Goal: Use online tool/utility

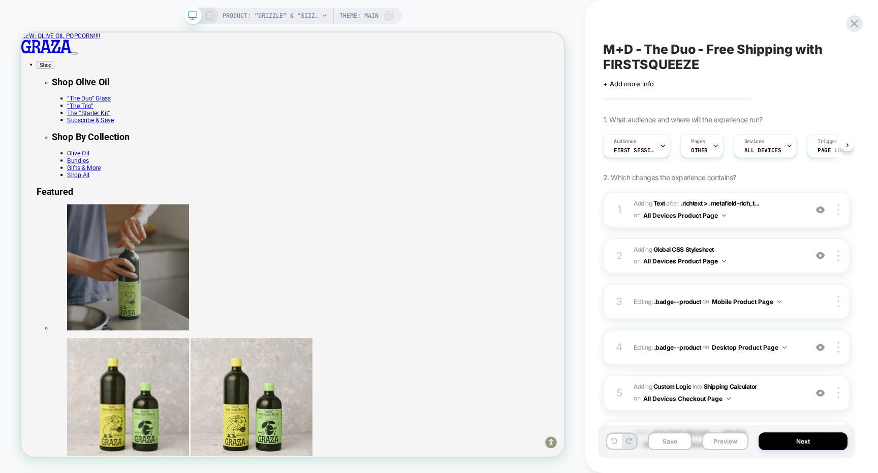
scroll to position [0, 1]
click at [822, 207] on img at bounding box center [820, 210] width 9 height 9
click at [836, 209] on div at bounding box center [839, 209] width 19 height 11
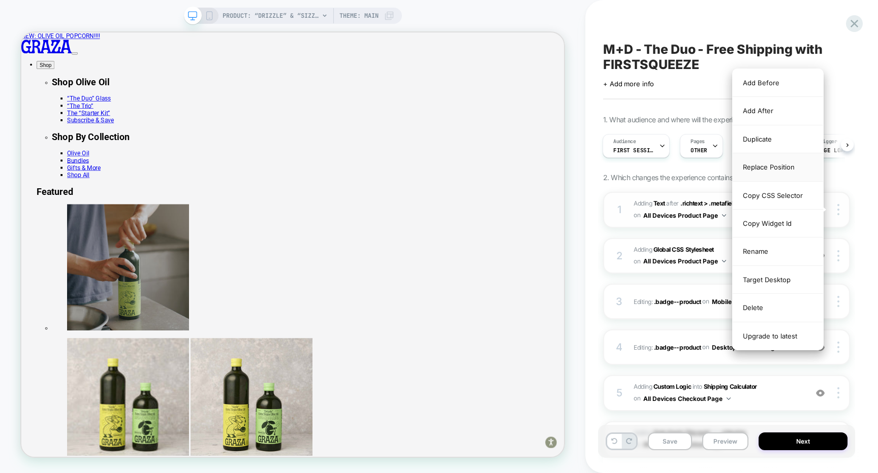
click at [774, 174] on div "Replace Position" at bounding box center [777, 167] width 90 height 28
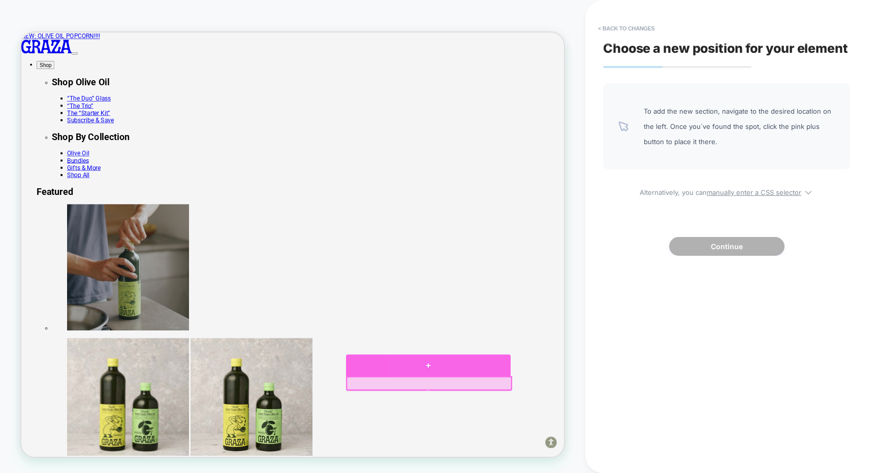
click at [654, 473] on div at bounding box center [563, 476] width 219 height 29
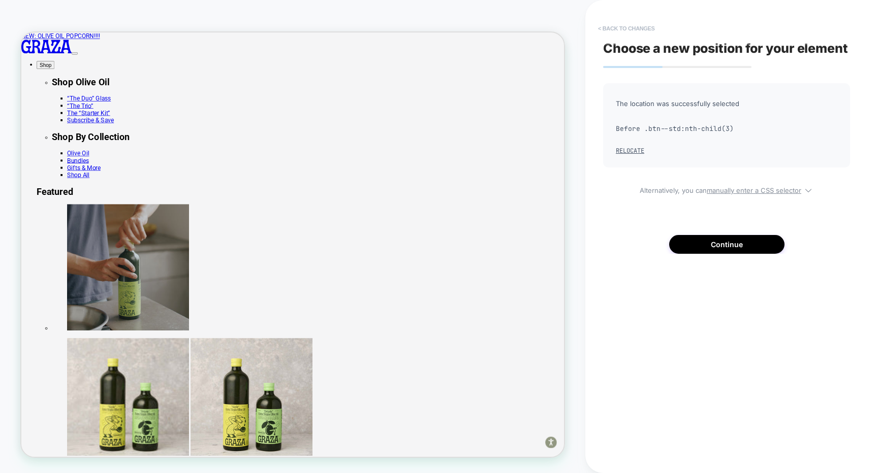
click at [631, 25] on button "< Back to changes" at bounding box center [626, 28] width 67 height 16
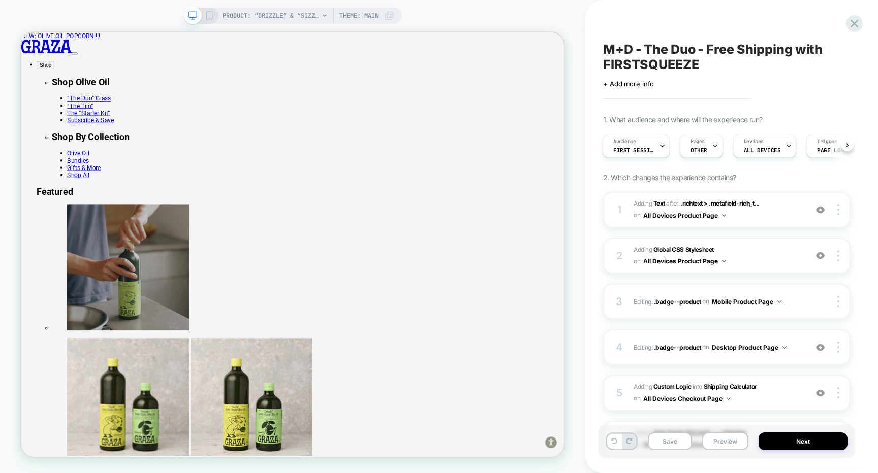
click at [205, 16] on icon at bounding box center [209, 15] width 9 height 9
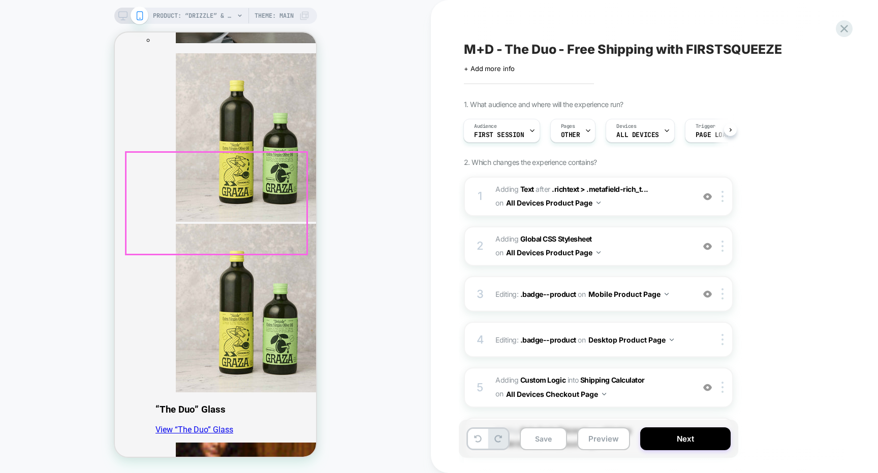
scroll to position [398, 0]
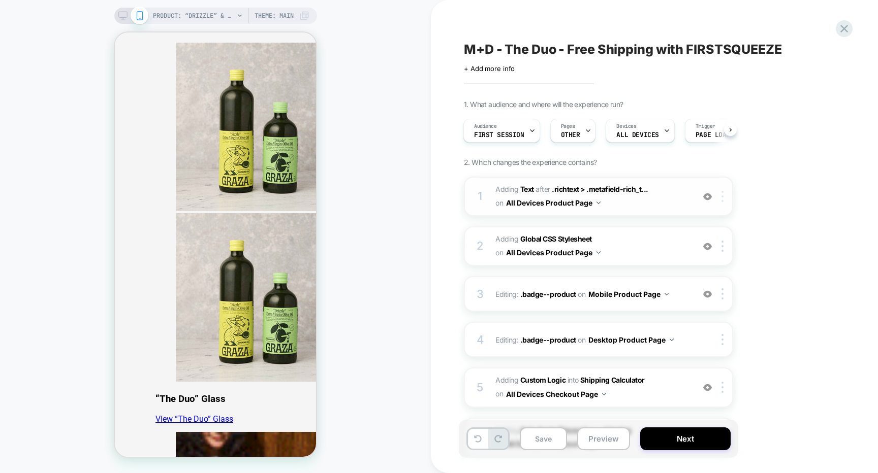
click at [727, 199] on div at bounding box center [724, 196] width 17 height 11
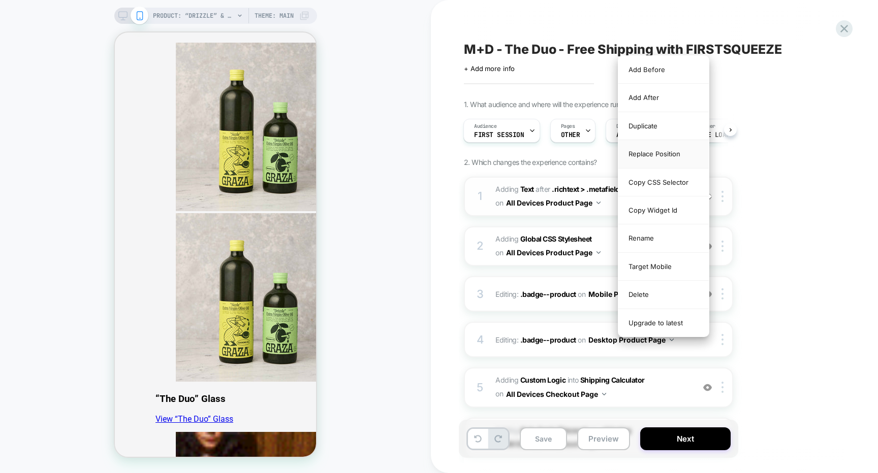
click at [668, 160] on div "Replace Position" at bounding box center [663, 154] width 90 height 28
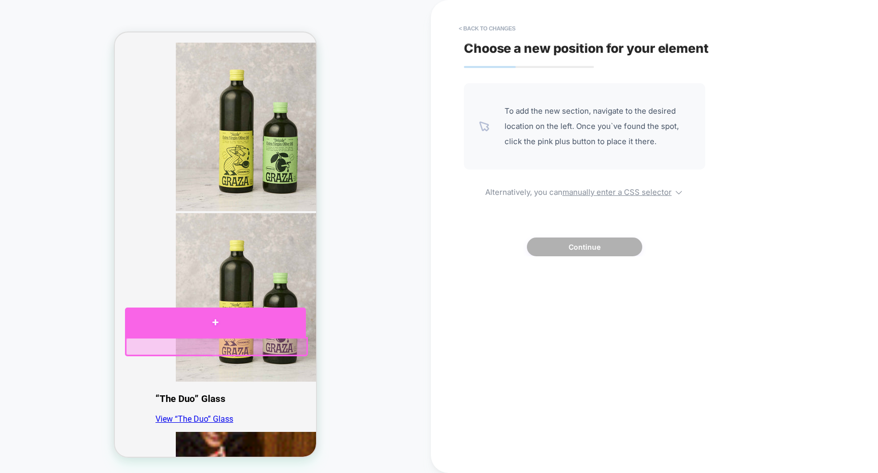
click at [281, 328] on div at bounding box center [215, 322] width 181 height 29
